Goal: Information Seeking & Learning: Check status

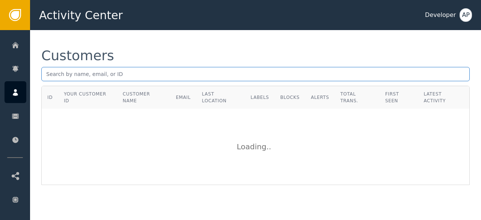
click at [46, 76] on input "text" at bounding box center [255, 74] width 429 height 14
paste input "[EMAIL_ADDRESS][DOMAIN_NAME]"
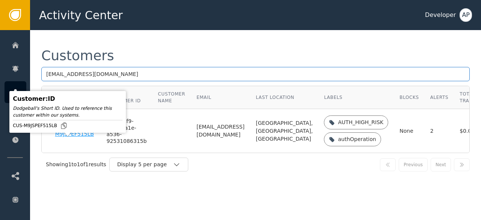
type input "[EMAIL_ADDRESS][DOMAIN_NAME]"
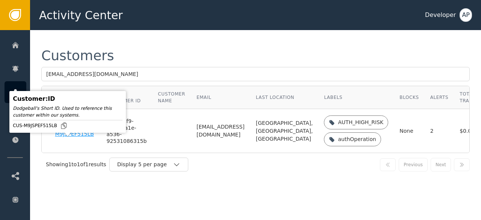
click at [62, 138] on div "CUS-M9JSPEF515LB" at bounding box center [75, 130] width 40 height 13
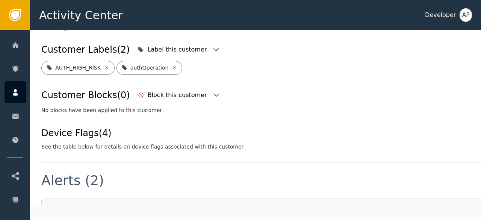
scroll to position [230, 0]
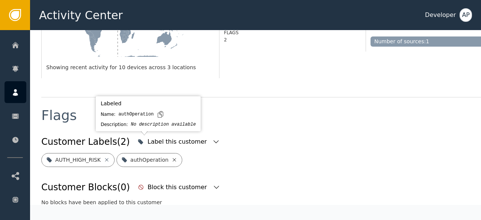
click at [171, 157] on icon at bounding box center [174, 160] width 6 height 6
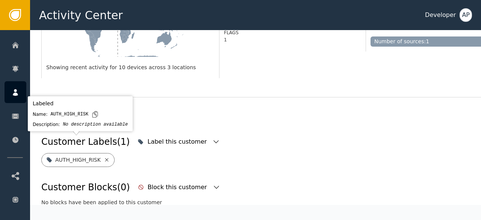
click at [104, 157] on icon at bounding box center [107, 160] width 6 height 6
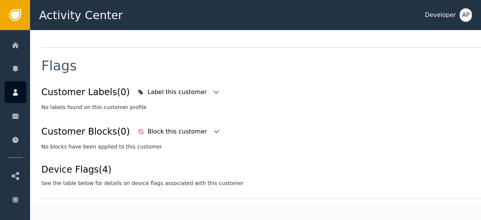
scroll to position [280, 0]
click at [168, 87] on div "Label this customer" at bounding box center [177, 91] width 61 height 9
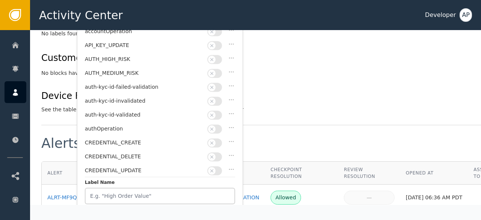
scroll to position [354, 0]
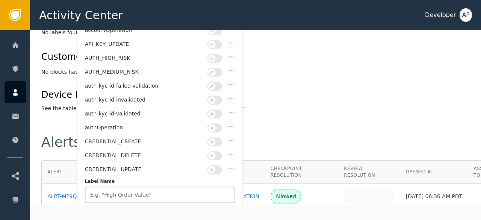
click at [218, 111] on button "button" at bounding box center [215, 113] width 15 height 9
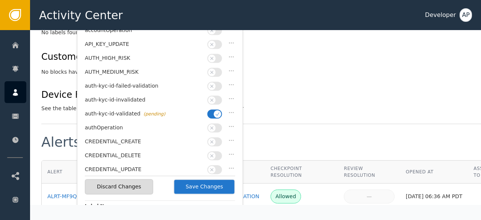
click at [284, 88] on div "Device Flags (4) See the table below for details on device flags associated wit…" at bounding box center [277, 100] width 472 height 24
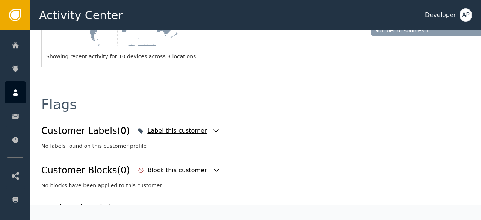
click at [173, 126] on div "Label this customer" at bounding box center [177, 130] width 61 height 9
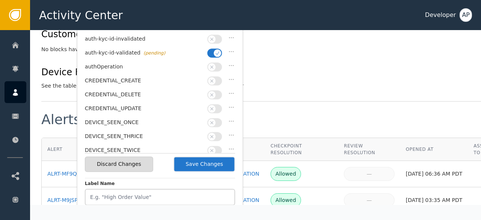
scroll to position [378, 0]
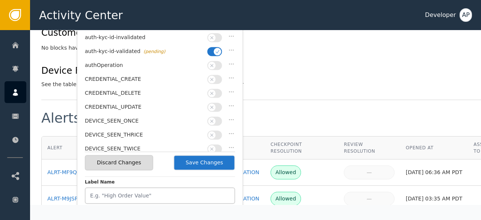
click at [200, 164] on button "Save Changes" at bounding box center [205, 162] width 62 height 15
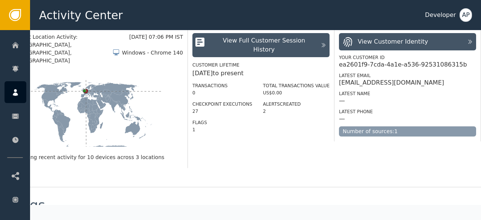
scroll to position [140, 37]
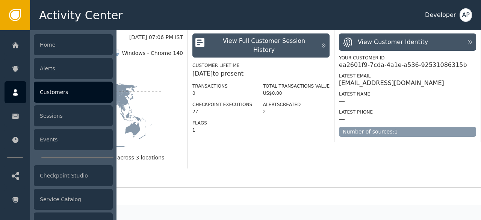
click at [47, 92] on div "Customers" at bounding box center [73, 92] width 79 height 21
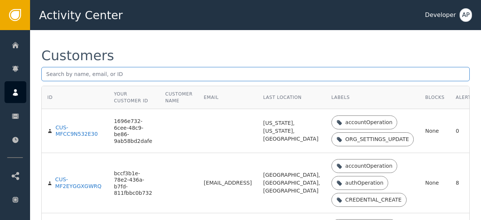
click at [51, 73] on input "text" at bounding box center [255, 74] width 429 height 14
paste input "[PERSON_NAME][EMAIL_ADDRESS]."
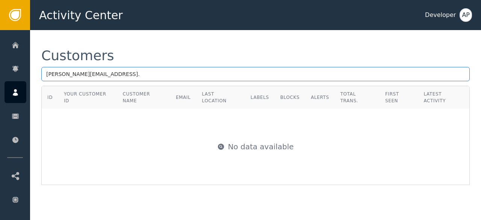
click at [102, 73] on input "[PERSON_NAME][EMAIL_ADDRESS]." at bounding box center [255, 74] width 429 height 14
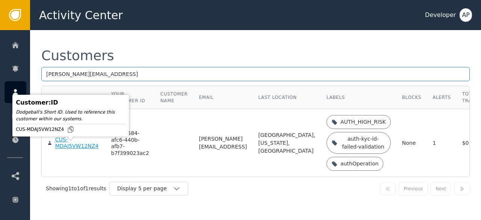
type input "[PERSON_NAME][EMAIL_ADDRESS]"
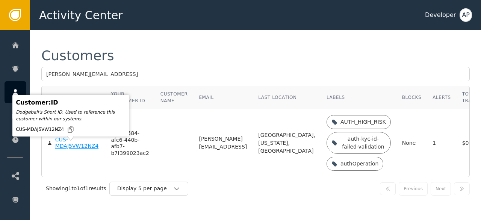
click at [64, 149] on div "CUS-MDAJ5VW12NZ4" at bounding box center [77, 142] width 45 height 13
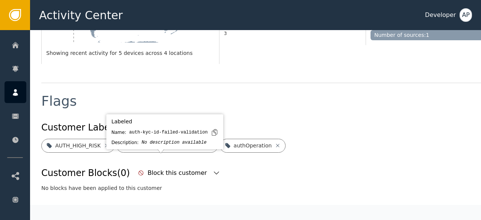
scroll to position [237, 0]
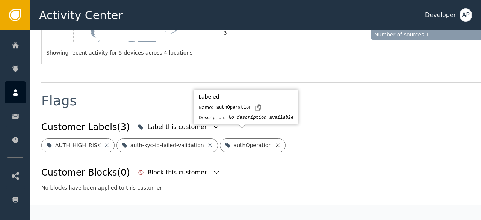
click at [275, 142] on icon at bounding box center [278, 145] width 6 height 6
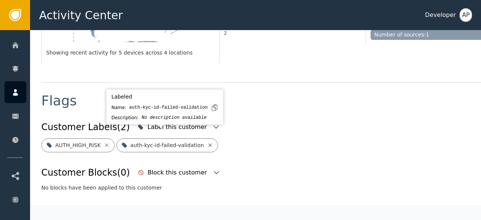
click at [207, 142] on icon at bounding box center [210, 145] width 6 height 6
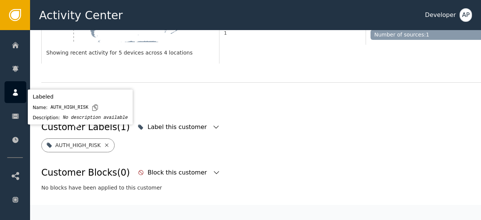
click at [104, 142] on icon at bounding box center [107, 145] width 6 height 6
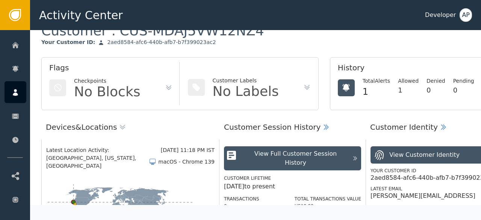
scroll to position [0, 0]
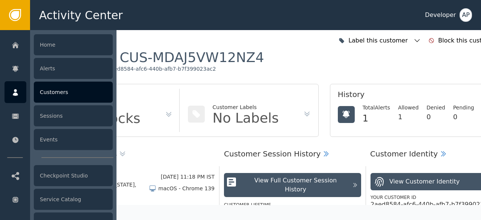
click at [47, 93] on div "Customers" at bounding box center [73, 92] width 79 height 21
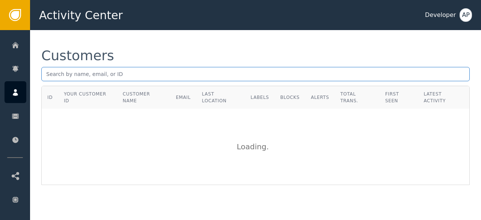
click at [47, 76] on input "text" at bounding box center [255, 74] width 429 height 14
paste input "[PERSON_NAME][EMAIL_ADDRESS][DOMAIN_NAME]"
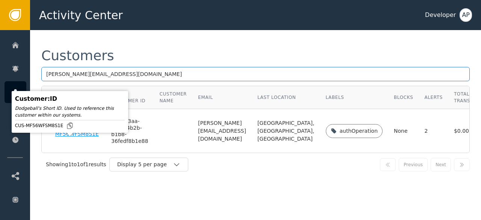
type input "[PERSON_NAME][EMAIL_ADDRESS][DOMAIN_NAME]"
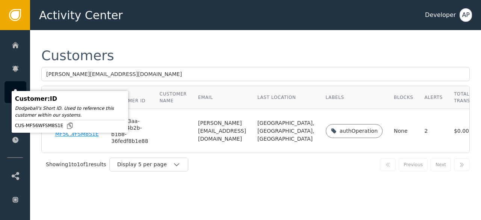
click at [64, 138] on div "CUS-MF56WFSM8S1E" at bounding box center [77, 130] width 45 height 13
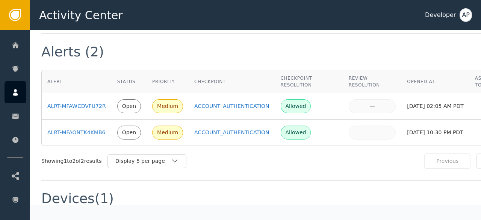
scroll to position [566, 0]
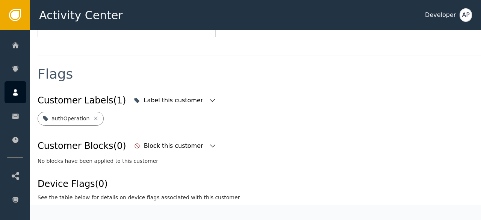
scroll to position [270, 4]
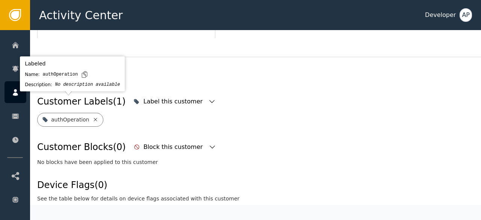
click at [92, 117] on icon at bounding box center [95, 120] width 6 height 6
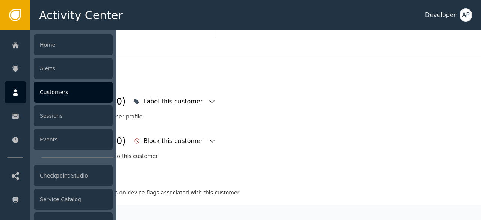
click at [41, 91] on div "Customers" at bounding box center [73, 92] width 79 height 21
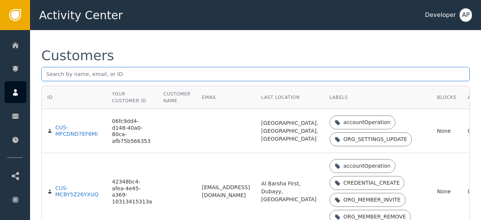
click at [53, 73] on input "text" at bounding box center [255, 74] width 429 height 14
paste input "[EMAIL_ADDRESS][DOMAIN_NAME]"
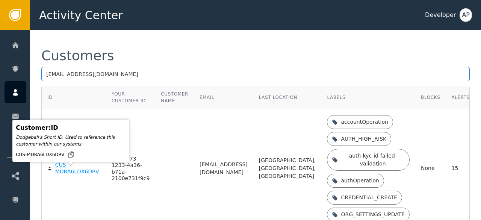
type input "[EMAIL_ADDRESS][DOMAIN_NAME]"
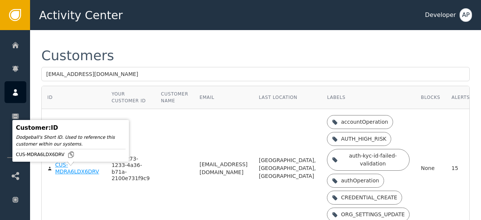
click at [62, 175] on div "CUS-MDRA6LDX6DRV" at bounding box center [77, 168] width 45 height 13
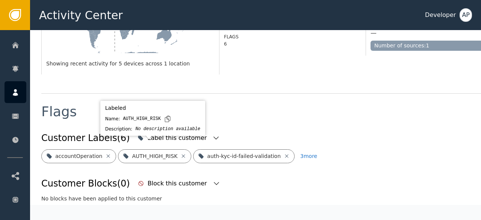
scroll to position [300, 0]
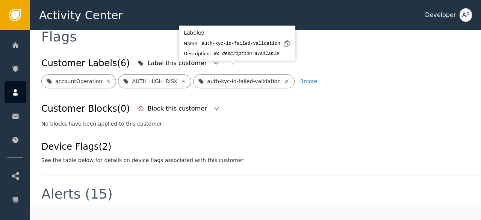
click at [284, 78] on icon at bounding box center [287, 81] width 6 height 6
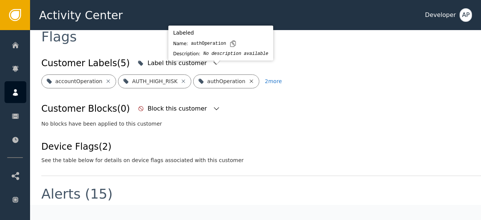
click at [250, 79] on icon at bounding box center [251, 80] width 3 height 3
click at [267, 78] on icon at bounding box center [270, 81] width 6 height 6
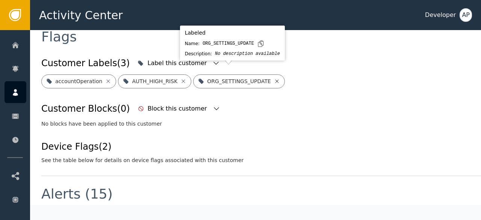
click at [274, 78] on icon at bounding box center [277, 81] width 6 height 6
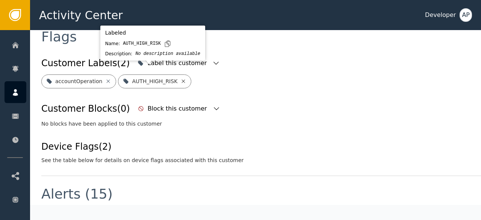
click at [180, 78] on icon at bounding box center [183, 81] width 6 height 6
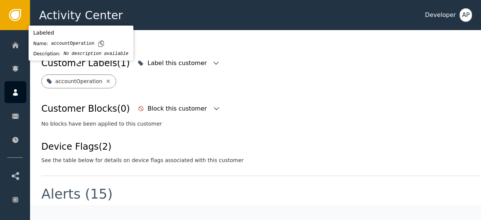
click at [106, 78] on icon at bounding box center [108, 81] width 6 height 6
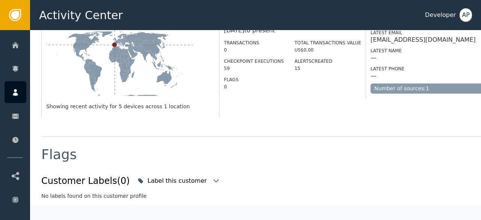
scroll to position [239, 0]
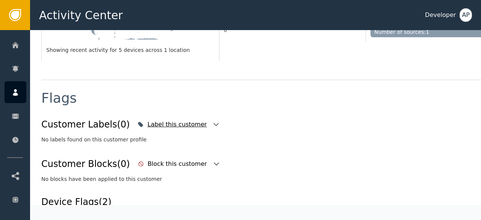
click at [158, 120] on div "Label this customer" at bounding box center [177, 124] width 61 height 9
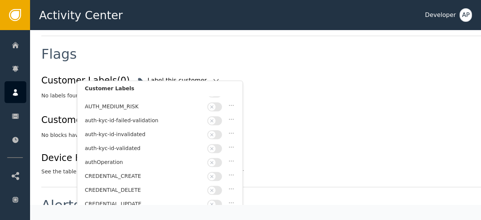
scroll to position [37, 0]
click at [218, 144] on button "button" at bounding box center [215, 148] width 15 height 9
click at [295, 138] on div "Customer Labels (0) Label this customer Customer Labels accountOperation API_KE…" at bounding box center [277, 123] width 472 height 103
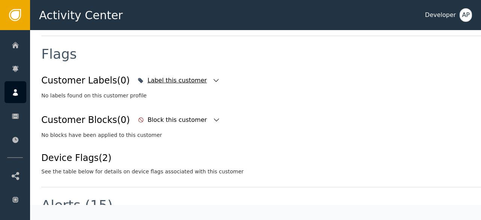
click at [212, 77] on icon "button" at bounding box center [216, 81] width 8 height 8
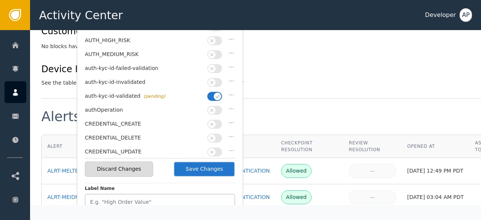
scroll to position [375, 0]
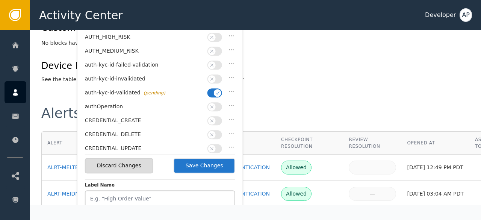
click at [216, 166] on button "Save Changes" at bounding box center [205, 165] width 62 height 15
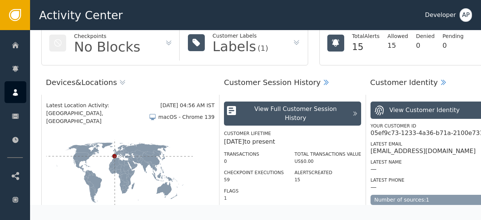
scroll to position [0, 0]
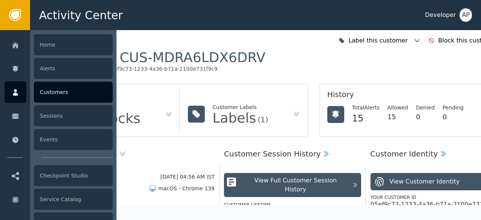
click at [56, 93] on div "Customers" at bounding box center [73, 92] width 79 height 21
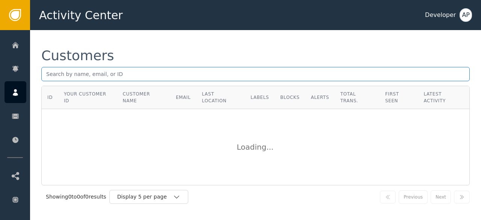
click at [49, 74] on input "text" at bounding box center [255, 74] width 429 height 14
paste input "[EMAIL_ADDRESS][DOMAIN_NAME]"
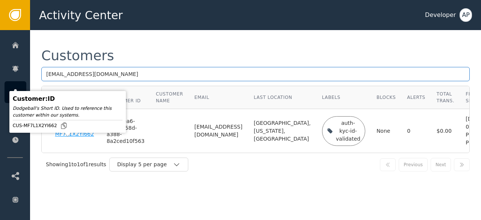
type input "[EMAIL_ADDRESS][DOMAIN_NAME]"
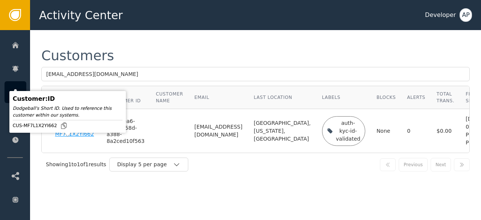
click at [59, 138] on div "CUS-MF7L1X2YI662" at bounding box center [75, 130] width 40 height 13
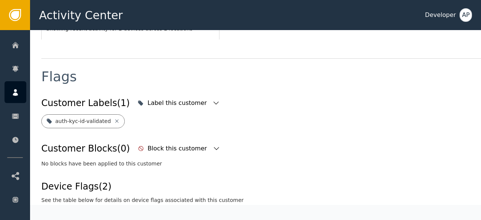
scroll to position [261, 0]
click at [143, 124] on div "Customer Labels (1) Label this customer auth-kyc-id-validated Customer Blocks (…" at bounding box center [277, 148] width 472 height 109
click at [212, 99] on icon "button" at bounding box center [216, 103] width 8 height 8
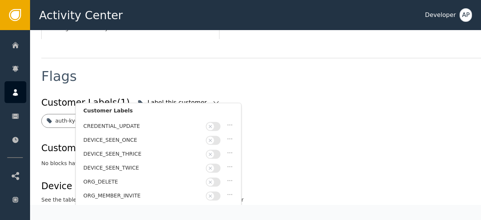
scroll to position [185, 0]
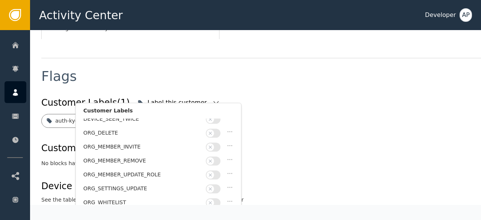
click at [300, 130] on div "Customer Labels (1) Label this customer Customer Labels accountOperation API_KE…" at bounding box center [277, 148] width 472 height 109
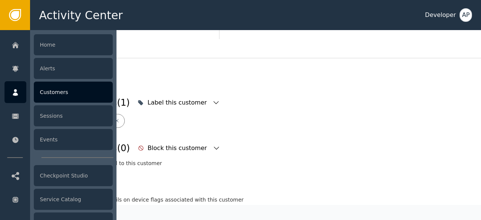
click at [46, 89] on div "Customers" at bounding box center [73, 92] width 79 height 21
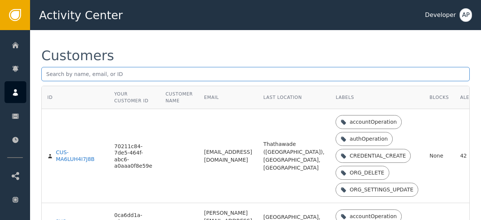
click at [50, 76] on input "text" at bounding box center [255, 74] width 429 height 14
paste input "[EMAIL_ADDRESS][DOMAIN_NAME]"
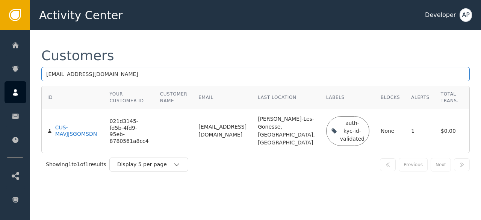
type input "[EMAIL_ADDRESS][DOMAIN_NAME]"
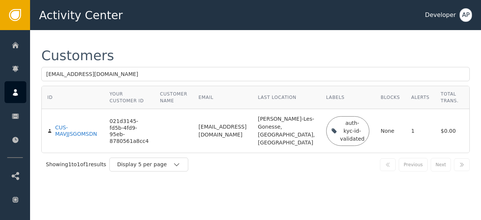
click at [238, 176] on div "Showing 1 to 1 of 1 results Display 5 per page Previous Next" at bounding box center [255, 164] width 429 height 23
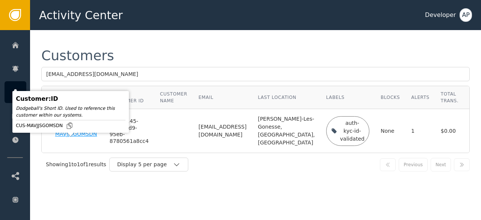
click at [62, 138] on div "CUS-MAVJJSGOMSDN" at bounding box center [76, 130] width 43 height 13
